Goal: Information Seeking & Learning: Compare options

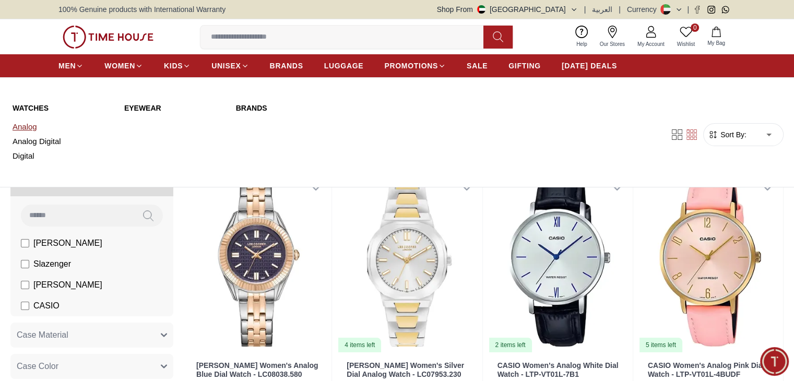
click at [28, 126] on link "Analog" at bounding box center [62, 127] width 99 height 15
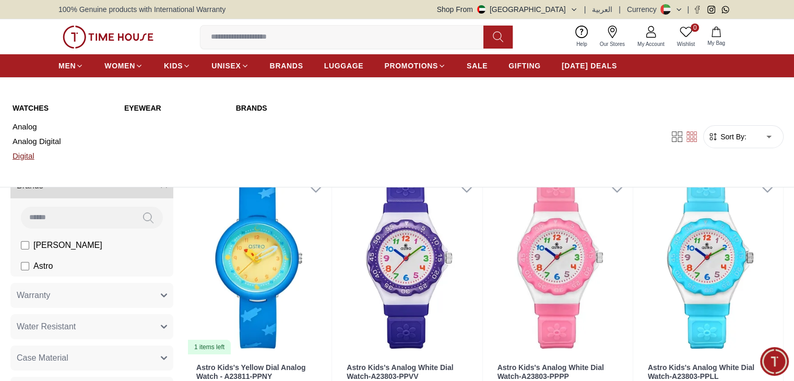
click at [27, 159] on link "Digital" at bounding box center [62, 156] width 99 height 15
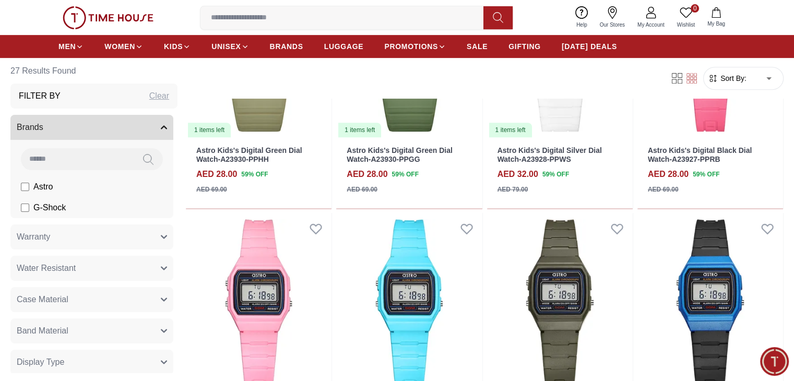
scroll to position [627, 0]
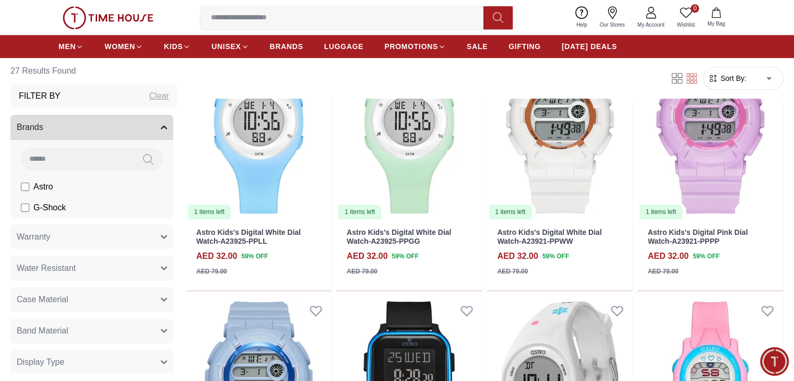
scroll to position [888, 0]
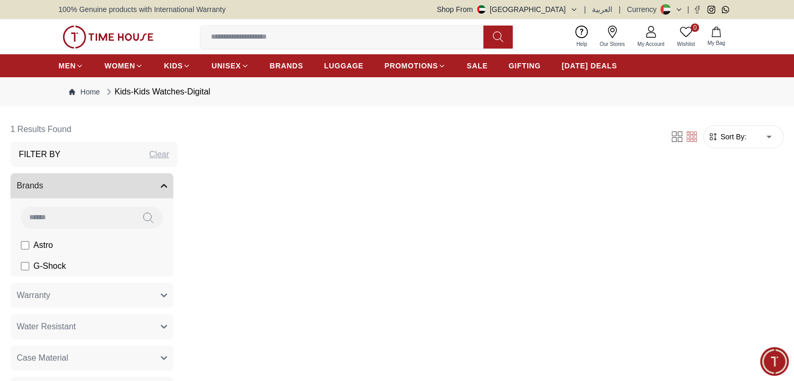
click at [53, 251] on label "Astro" at bounding box center [37, 245] width 32 height 13
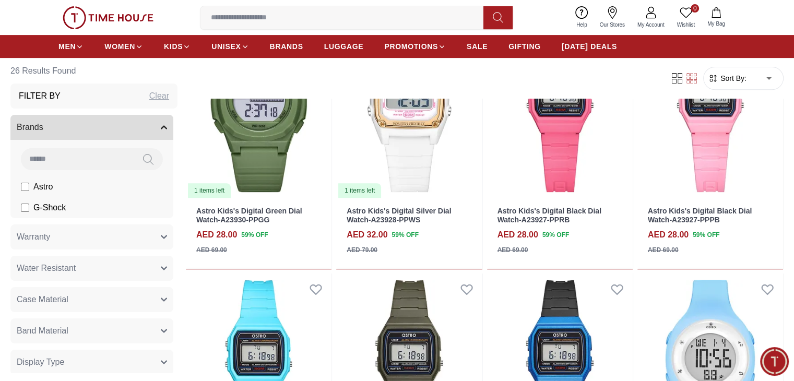
scroll to position [418, 0]
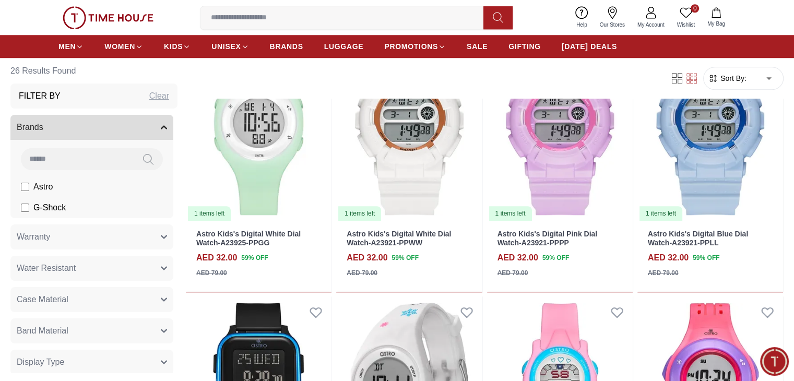
scroll to position [888, 0]
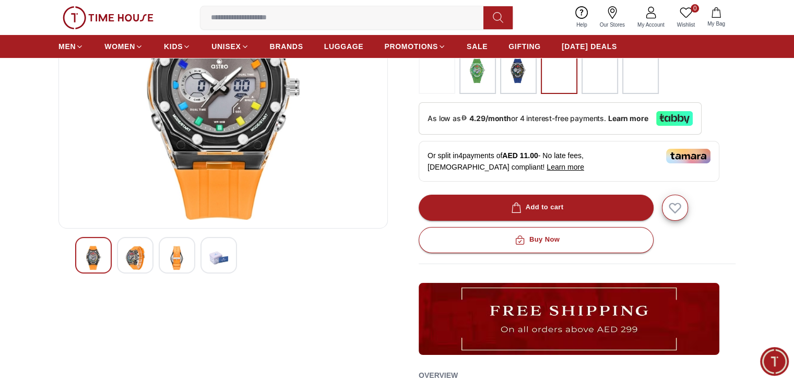
scroll to position [157, 0]
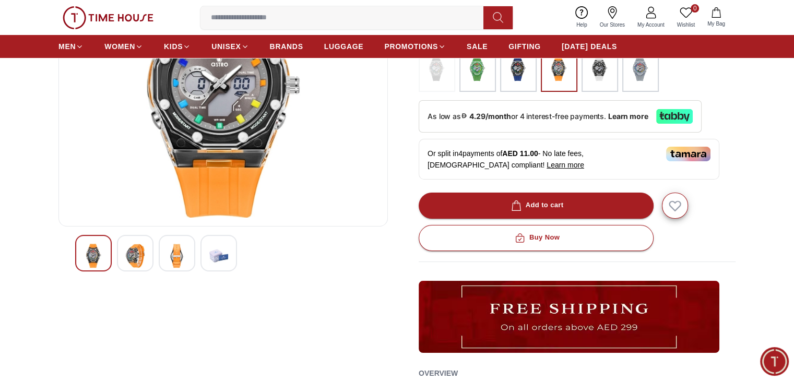
click at [136, 251] on img at bounding box center [135, 256] width 19 height 24
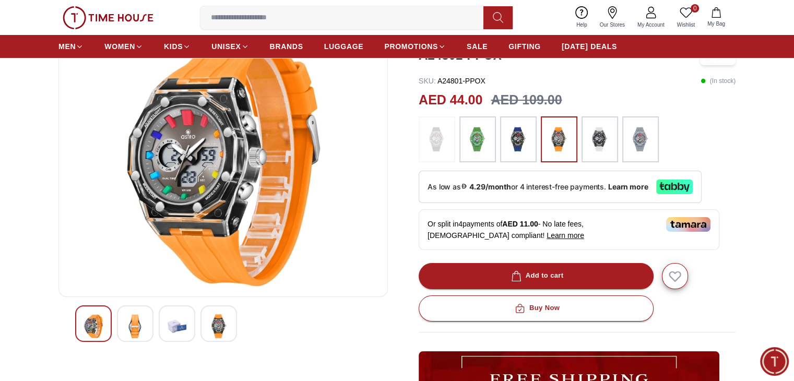
scroll to position [104, 0]
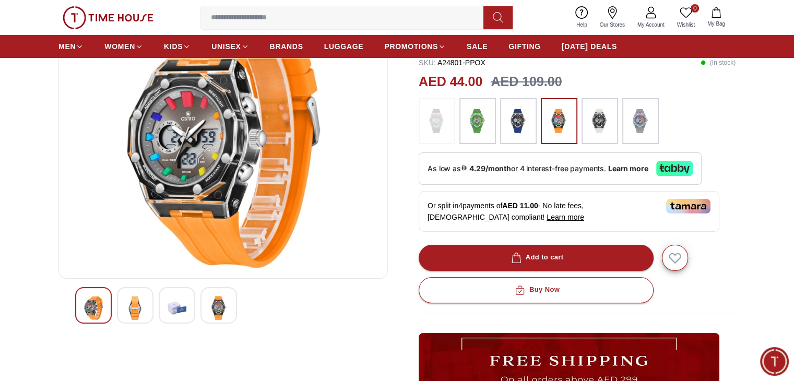
click at [170, 318] on img at bounding box center [177, 308] width 19 height 24
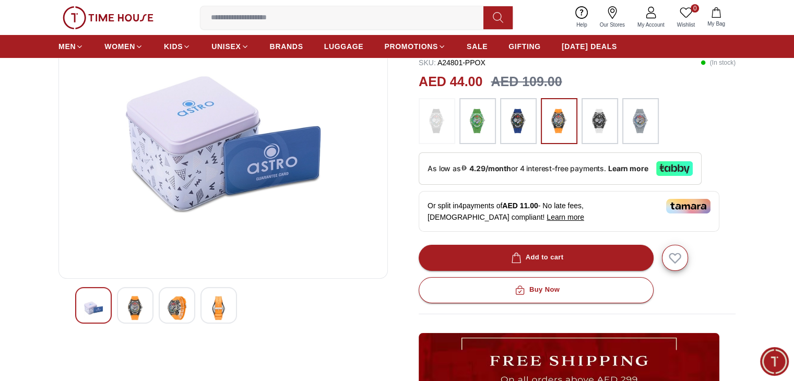
click at [218, 303] on img at bounding box center [218, 308] width 19 height 24
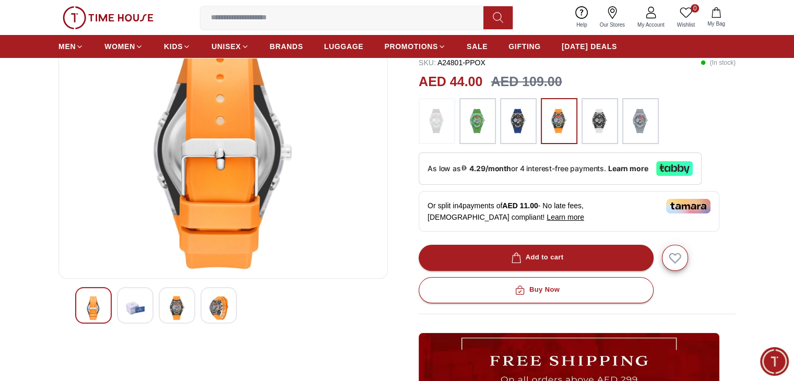
scroll to position [52, 0]
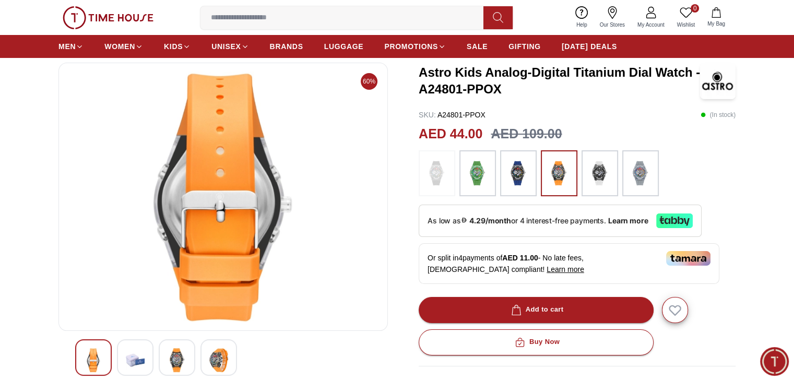
click at [96, 352] on img at bounding box center [93, 360] width 19 height 24
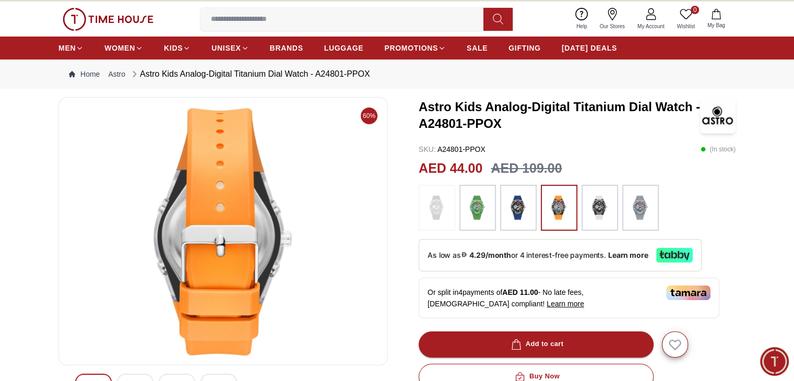
scroll to position [0, 0]
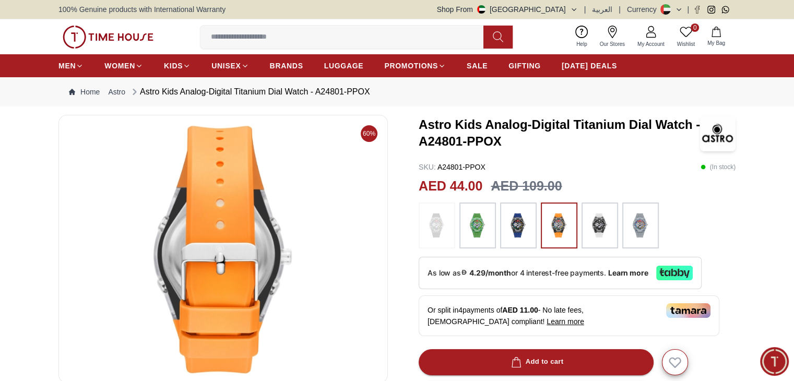
click at [466, 219] on img at bounding box center [478, 226] width 26 height 36
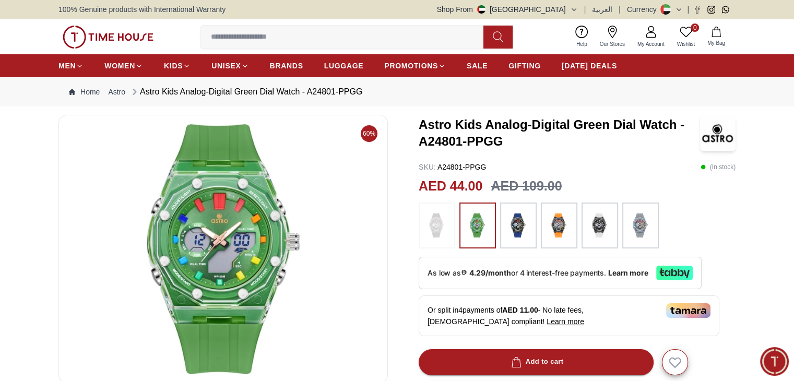
click at [516, 232] on img at bounding box center [519, 226] width 26 height 36
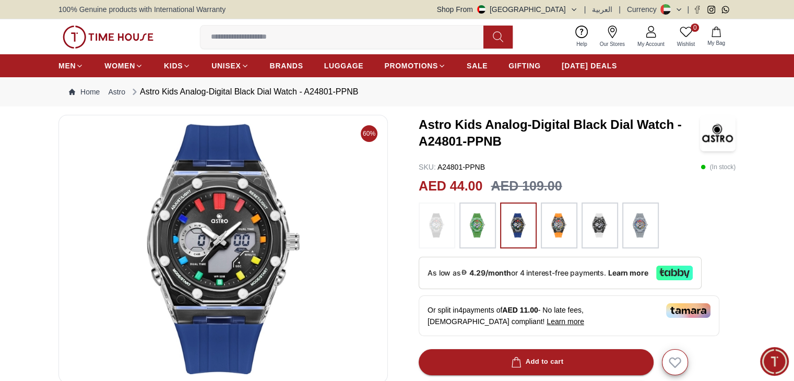
click at [593, 229] on img at bounding box center [600, 226] width 26 height 36
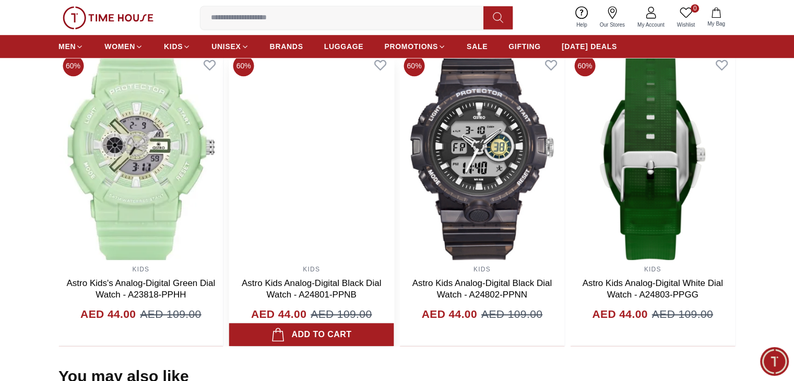
scroll to position [731, 0]
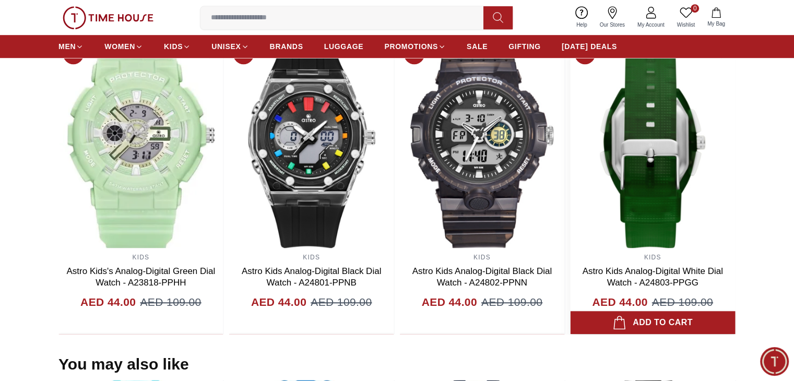
click at [663, 195] on img at bounding box center [652, 143] width 165 height 209
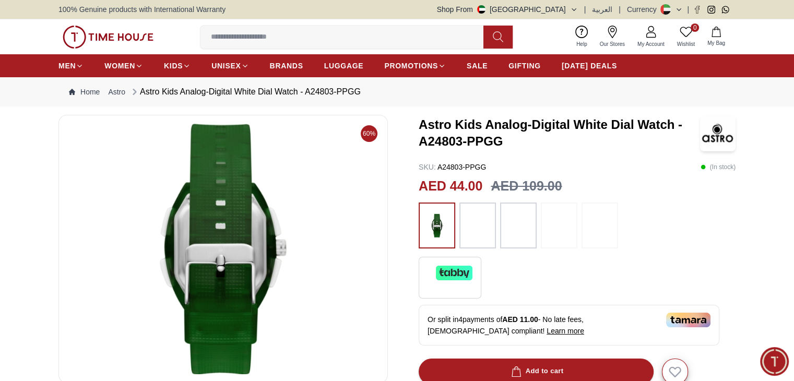
scroll to position [52, 0]
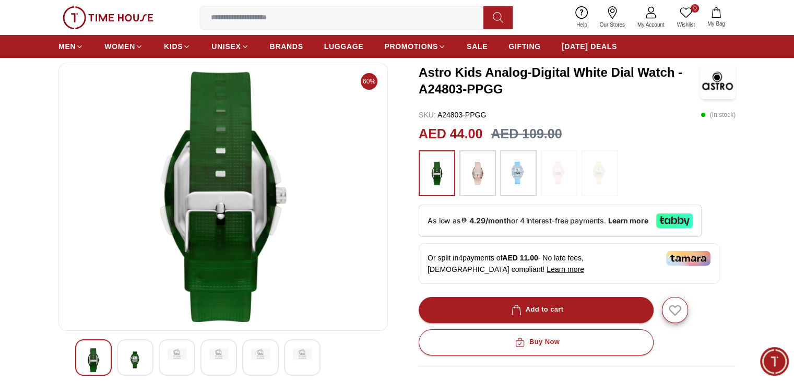
click at [136, 356] on img at bounding box center [135, 360] width 19 height 24
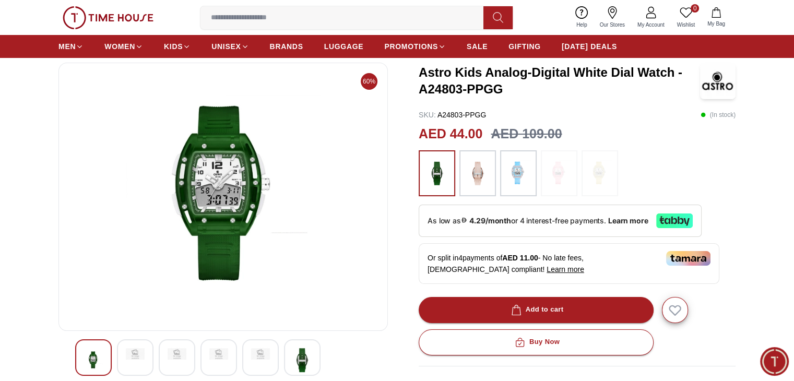
scroll to position [0, 0]
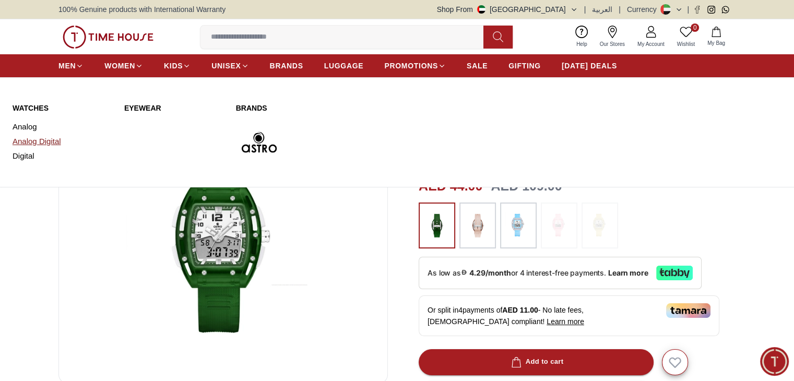
click at [45, 142] on link "Analog Digital" at bounding box center [62, 141] width 99 height 15
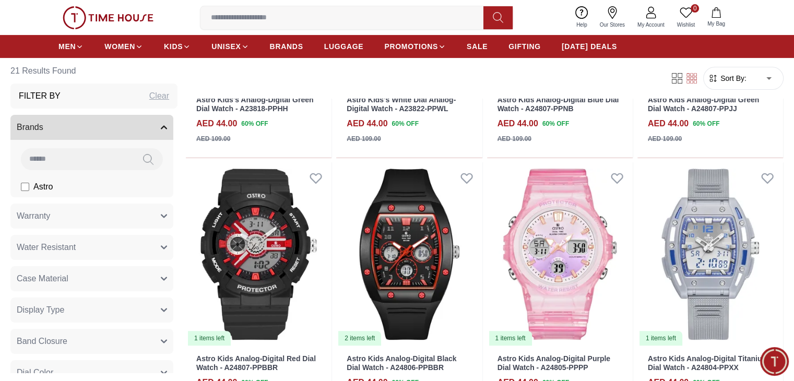
scroll to position [313, 0]
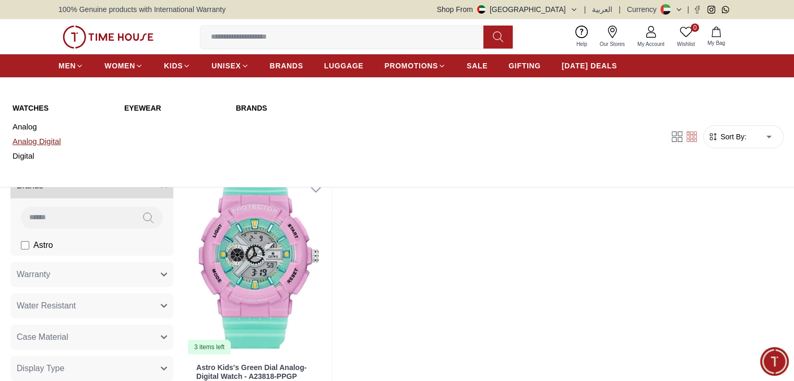
click at [20, 141] on link "Analog Digital" at bounding box center [62, 141] width 99 height 15
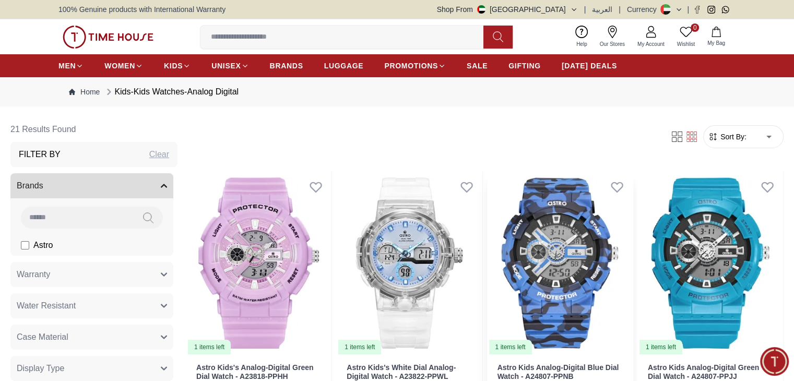
scroll to position [104, 0]
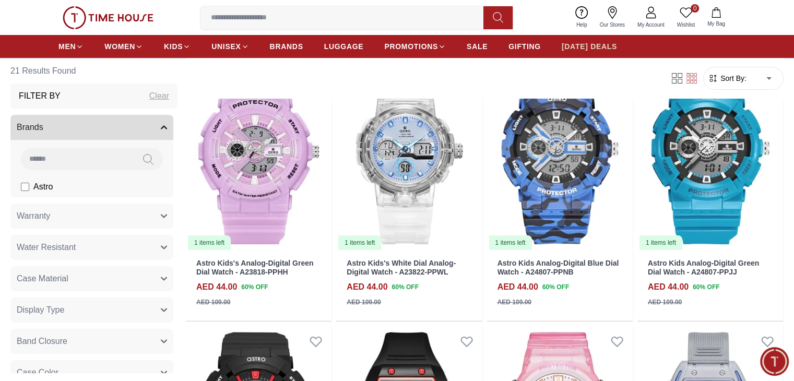
click at [593, 40] on link "[DATE] DEALS" at bounding box center [589, 46] width 55 height 19
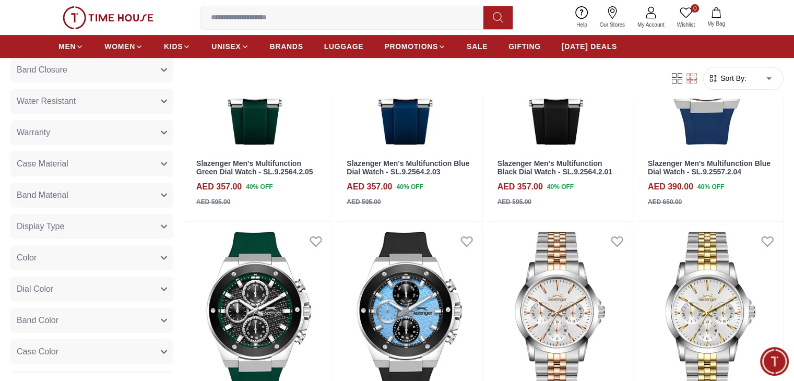
scroll to position [470, 0]
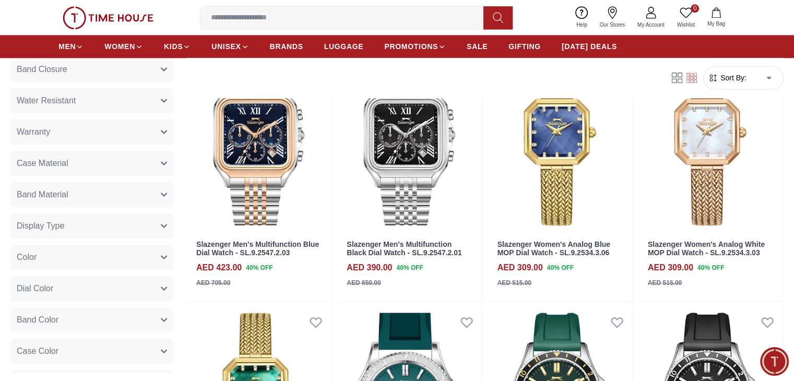
scroll to position [1462, 0]
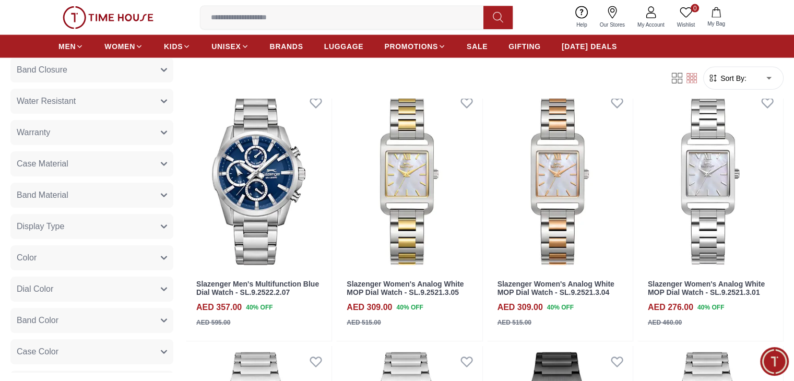
scroll to position [2403, 0]
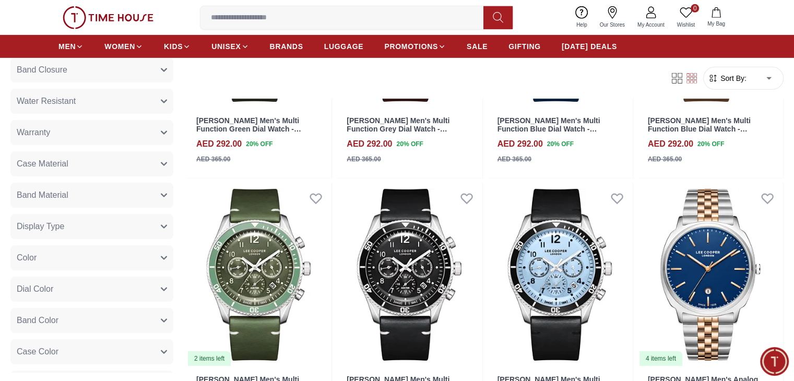
scroll to position [3446, 0]
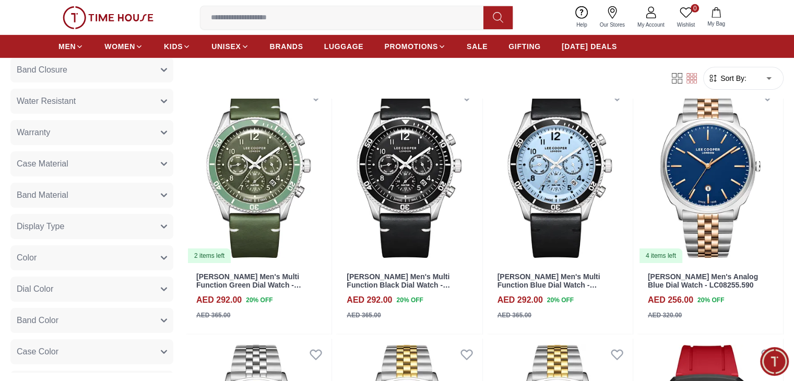
scroll to position [3604, 0]
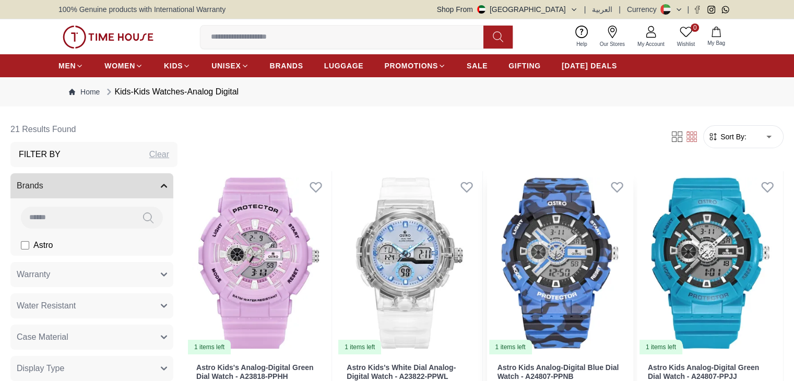
scroll to position [53, 0]
click at [109, 155] on div "Filter By Clear" at bounding box center [93, 154] width 167 height 25
click at [61, 154] on h3 "Filter By" at bounding box center [40, 154] width 42 height 13
click at [114, 178] on button "Brands" at bounding box center [91, 185] width 163 height 25
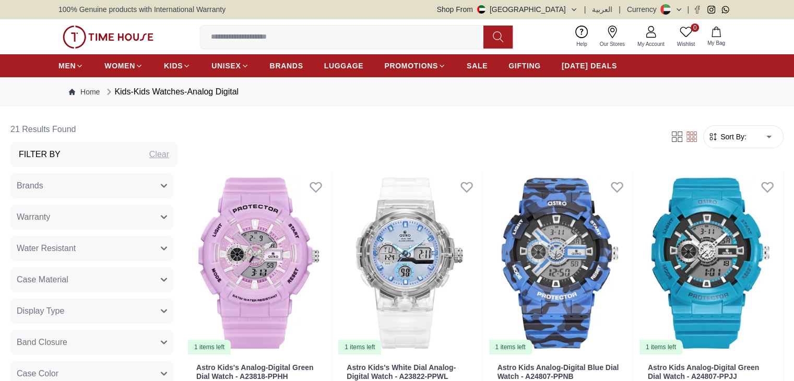
click at [114, 179] on button "Brands" at bounding box center [91, 185] width 163 height 25
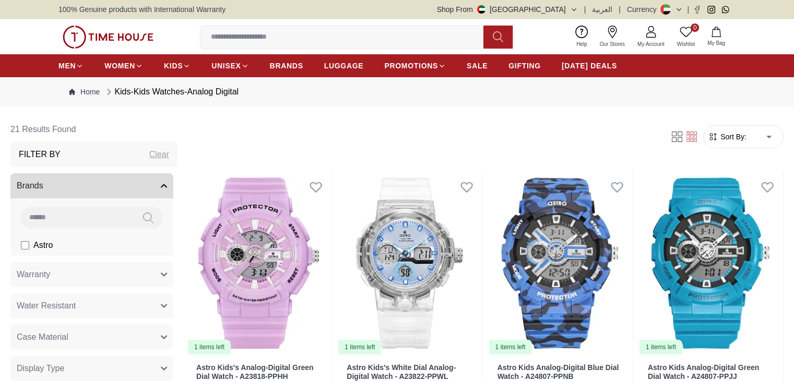
click at [43, 183] on span "Brands" at bounding box center [30, 186] width 27 height 13
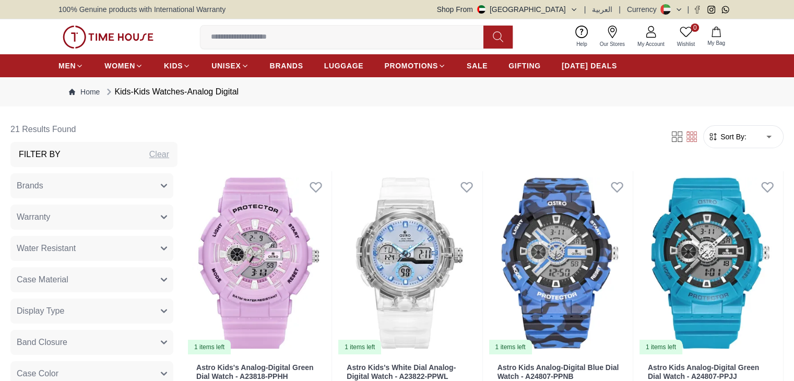
click at [43, 183] on span "Brands" at bounding box center [30, 186] width 27 height 13
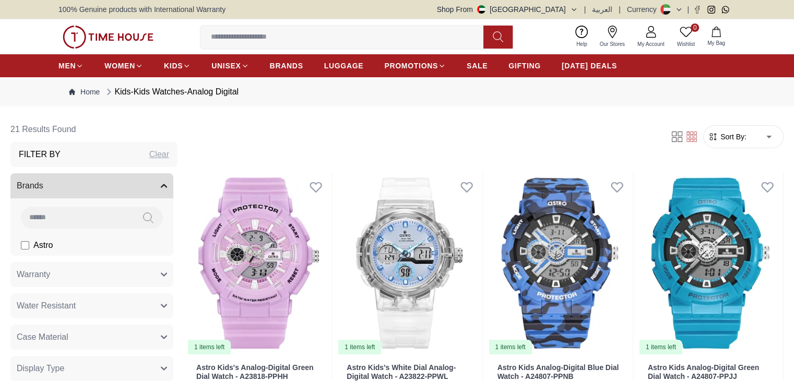
scroll to position [52, 0]
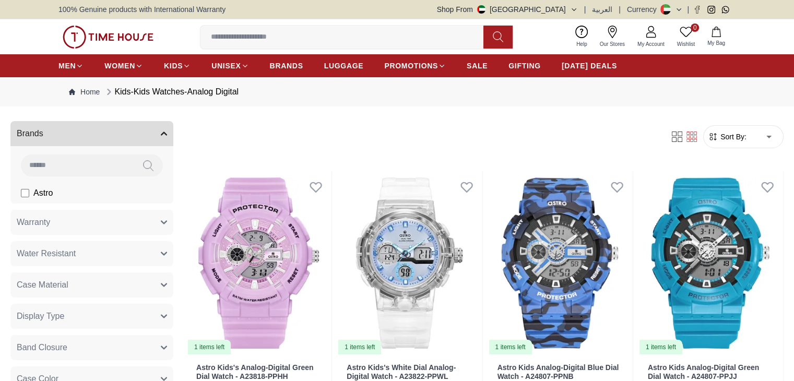
click at [53, 198] on label "Astro" at bounding box center [37, 193] width 32 height 13
click at [614, 40] on span "Our Stores" at bounding box center [612, 44] width 33 height 8
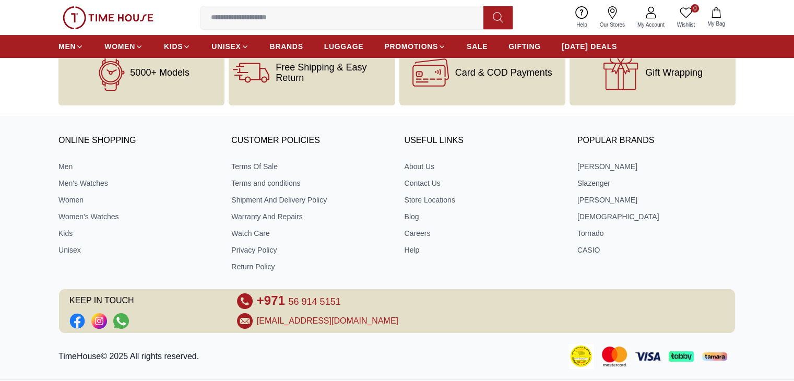
scroll to position [404, 0]
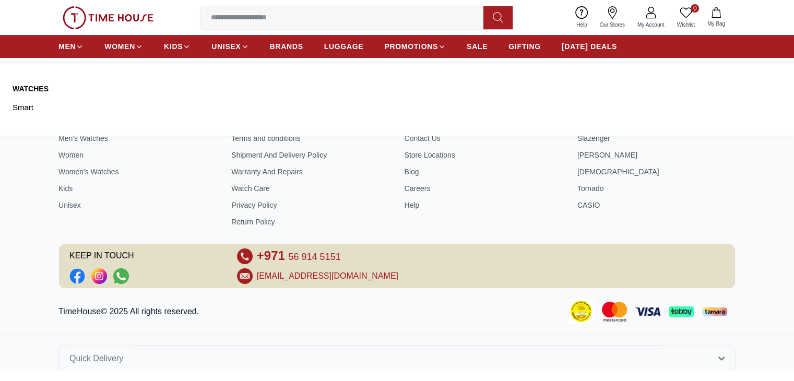
click at [30, 86] on link "Watches" at bounding box center [62, 89] width 99 height 10
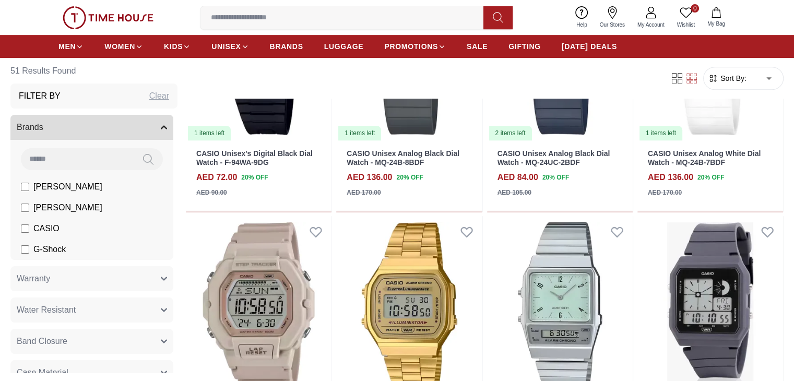
scroll to position [522, 0]
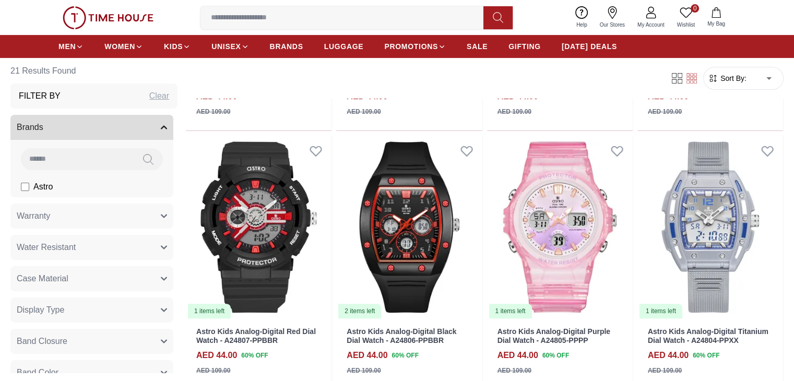
scroll to position [313, 0]
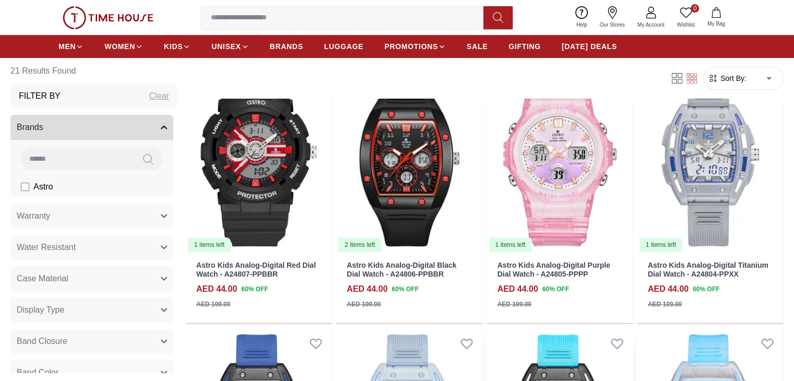
scroll to position [366, 0]
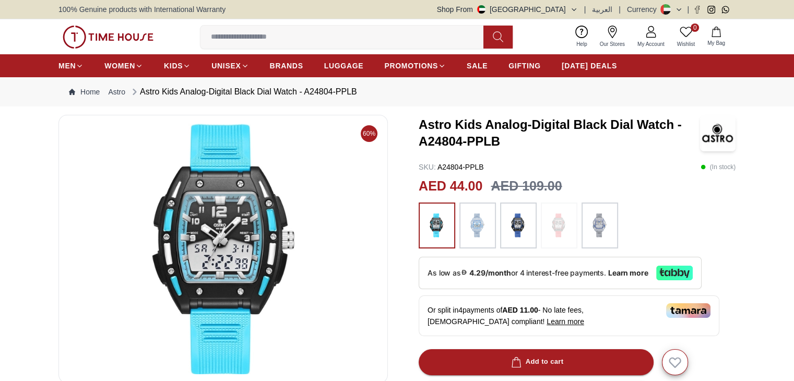
click at [509, 235] on img at bounding box center [519, 226] width 26 height 36
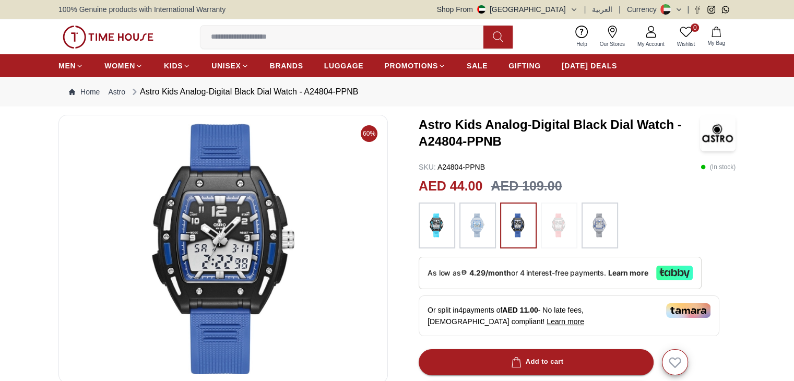
click at [594, 223] on img at bounding box center [600, 226] width 26 height 36
